Goal: Task Accomplishment & Management: Manage account settings

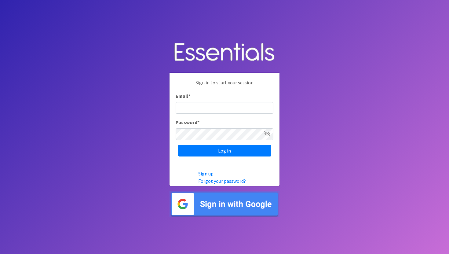
click at [219, 209] on img at bounding box center [224, 203] width 110 height 27
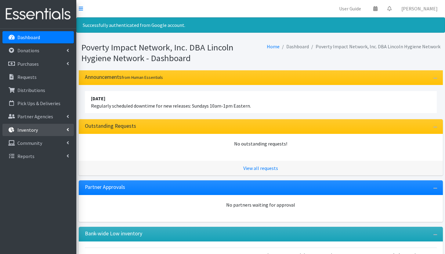
click at [40, 126] on link "Inventory" at bounding box center [37, 130] width 71 height 12
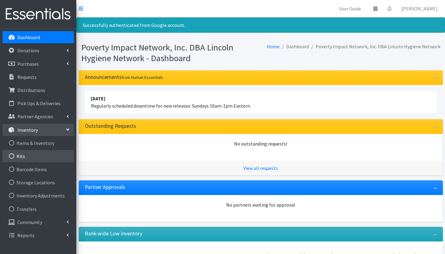
click at [35, 156] on link "Kits" at bounding box center [37, 156] width 71 height 12
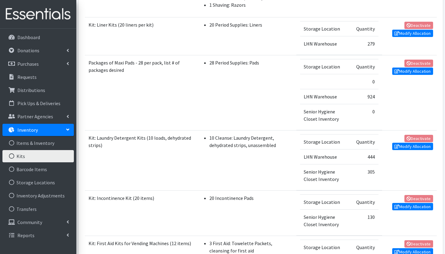
scroll to position [355, 0]
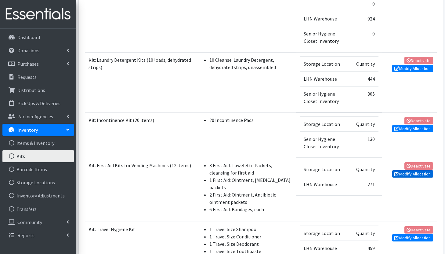
click at [413, 175] on link "Modify Allocation" at bounding box center [412, 173] width 41 height 7
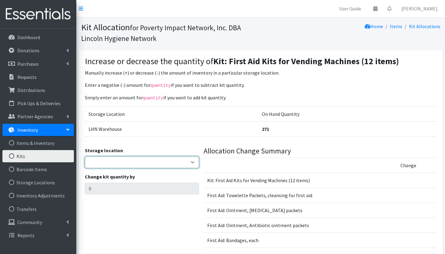
click at [155, 163] on select "LHN Warehouse Senior Hygiene Closet Inventory" at bounding box center [142, 162] width 114 height 12
select select "344"
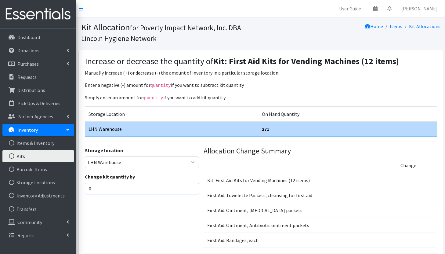
click at [120, 189] on input "0" at bounding box center [142, 188] width 114 height 12
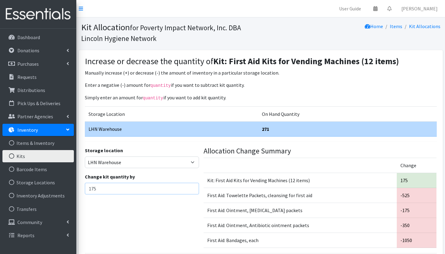
scroll to position [51, 0]
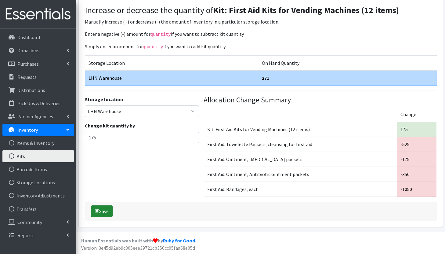
type input "175"
drag, startPoint x: 107, startPoint y: 212, endPoint x: 178, endPoint y: 152, distance: 92.6
click at [178, 152] on div "Increase or decrease the quantity of Kit: First Aid Kits for Vending Machines (…" at bounding box center [261, 112] width 364 height 227
click at [110, 208] on button "Save" at bounding box center [102, 211] width 22 height 12
